Goal: Transaction & Acquisition: Purchase product/service

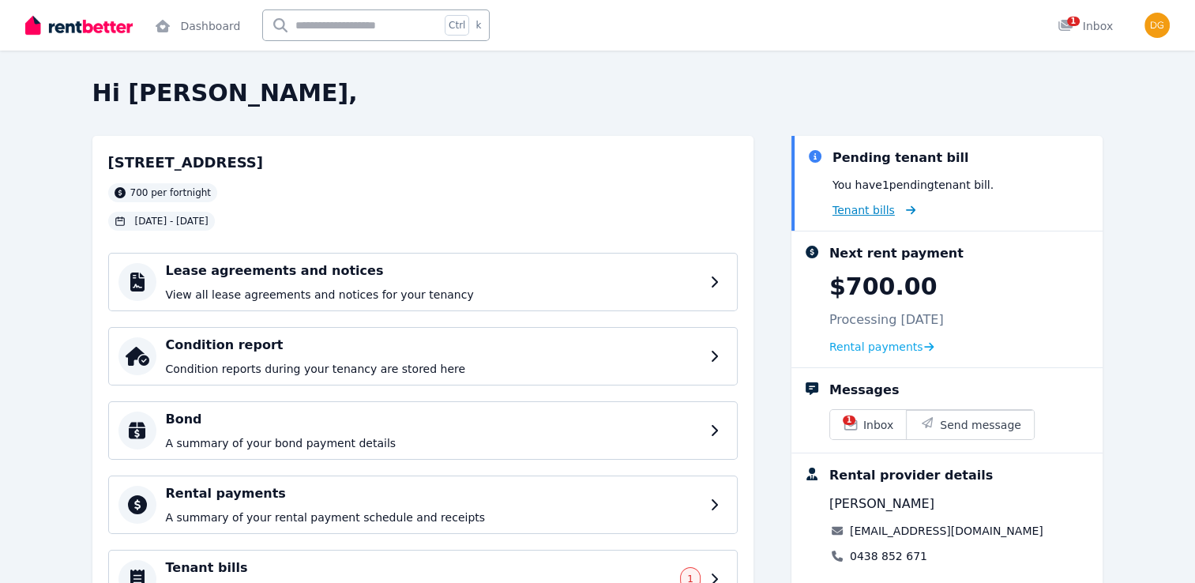
click at [900, 209] on icon at bounding box center [908, 210] width 16 height 11
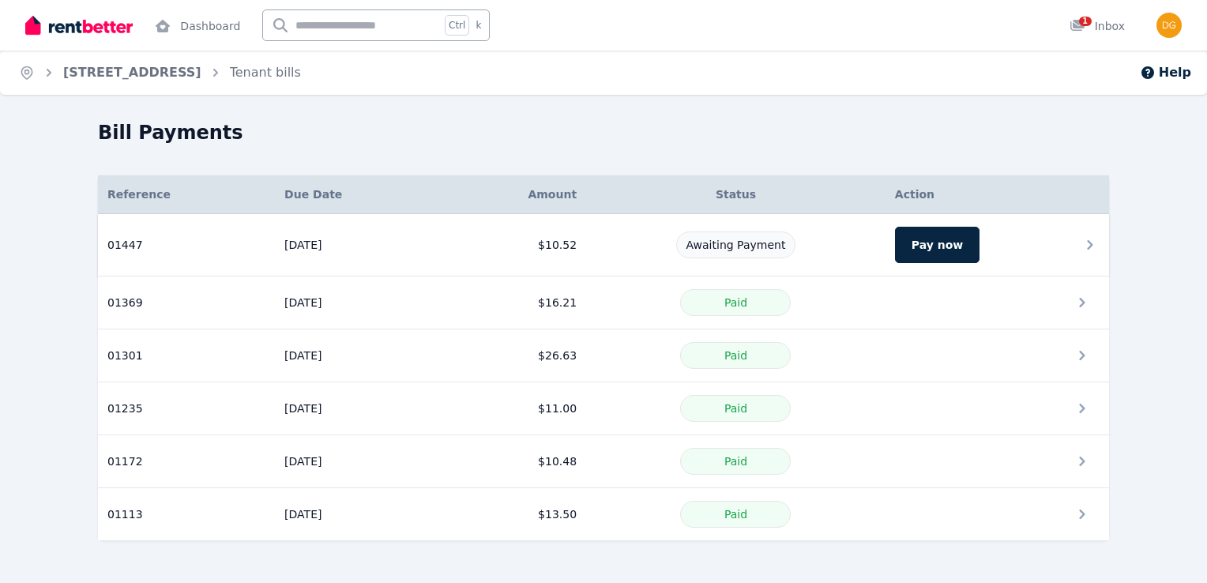
click at [1088, 245] on icon at bounding box center [1090, 244] width 19 height 19
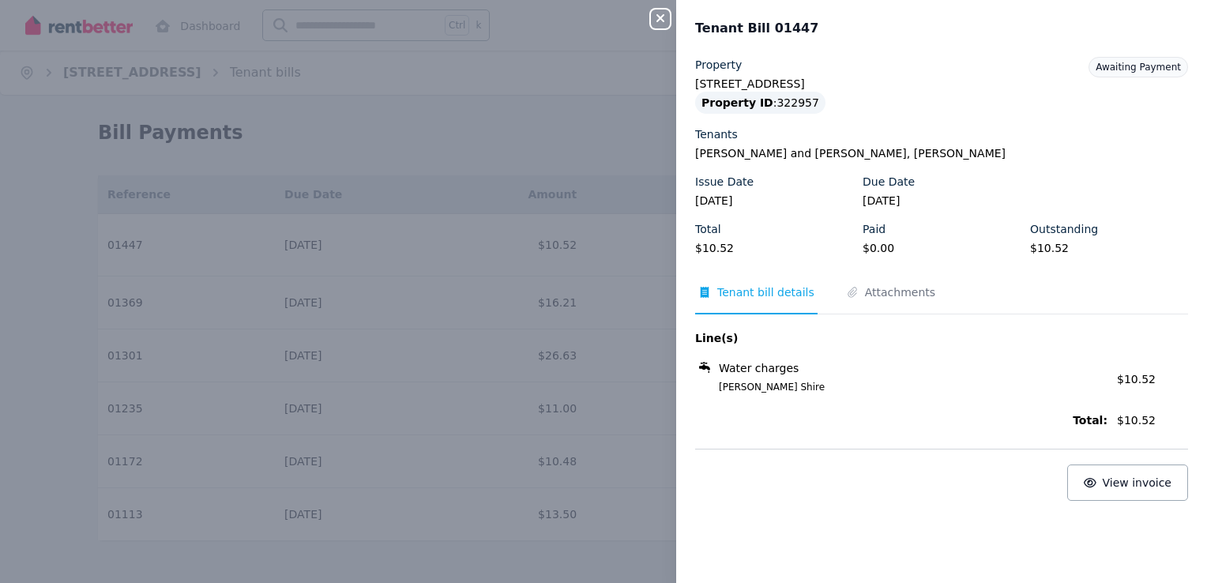
click at [783, 295] on span "Tenant bill details" at bounding box center [765, 292] width 97 height 16
click at [708, 294] on icon "Tabs" at bounding box center [705, 292] width 9 height 11
click at [705, 292] on icon "Tabs" at bounding box center [705, 292] width 9 height 11
click at [890, 292] on span "Attachments" at bounding box center [900, 292] width 70 height 16
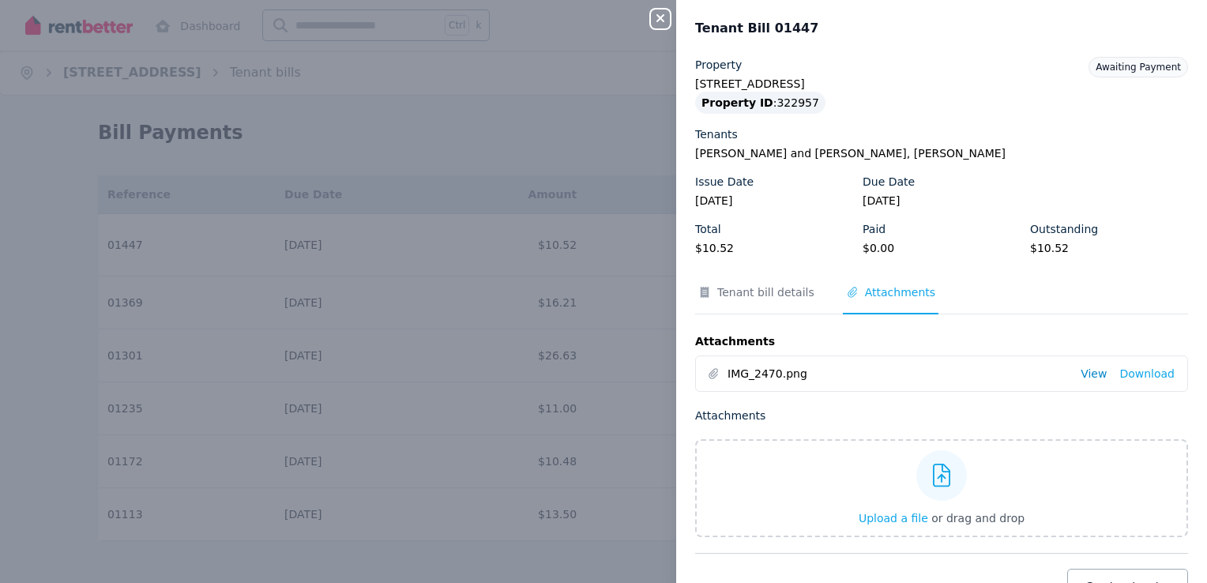
click at [1085, 374] on link "View" at bounding box center [1094, 374] width 26 height 16
click at [667, 21] on icon "button" at bounding box center [660, 18] width 19 height 13
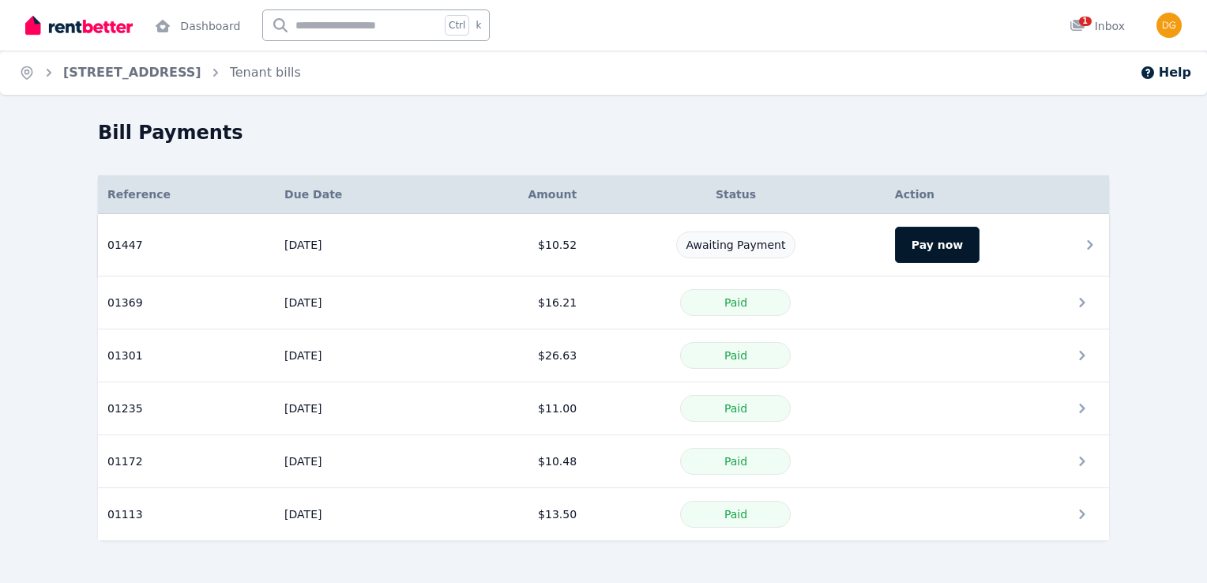
click at [949, 246] on button "Pay now" at bounding box center [937, 245] width 85 height 36
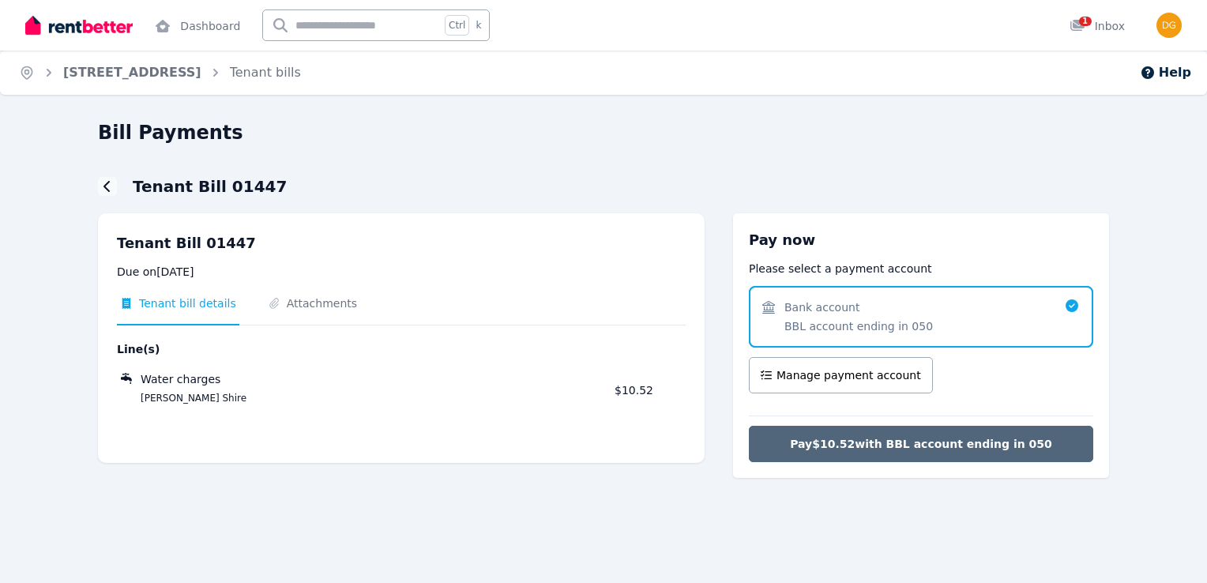
click at [1047, 450] on button "Pay $10.52 with BBL account ending in 050" at bounding box center [921, 444] width 344 height 36
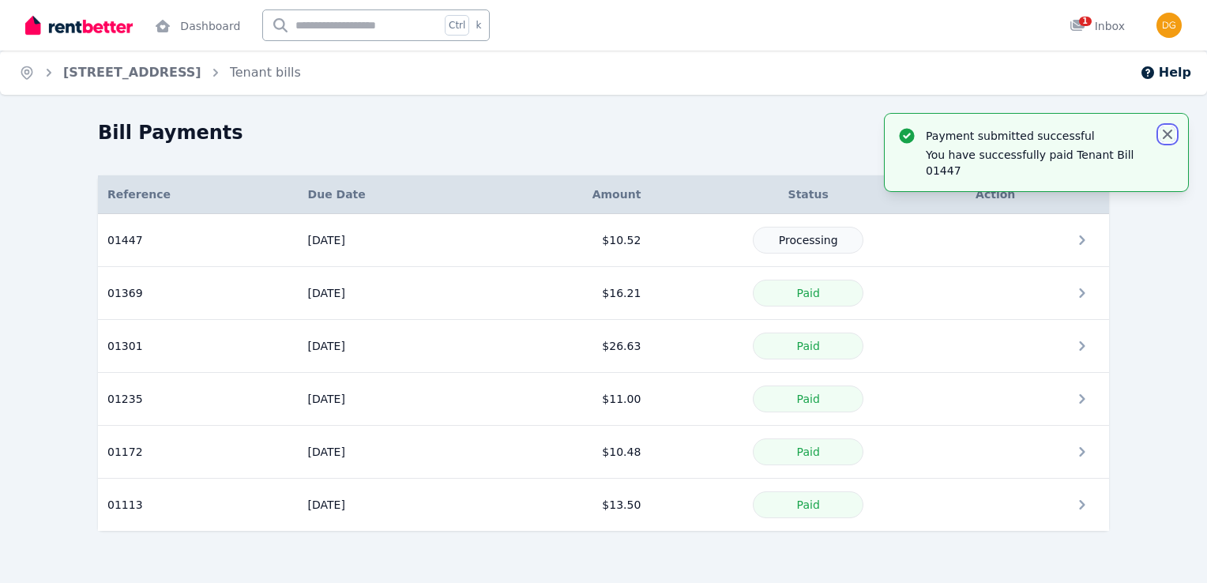
click at [1165, 131] on icon "button" at bounding box center [1167, 134] width 9 height 9
